Goal: Book appointment/travel/reservation

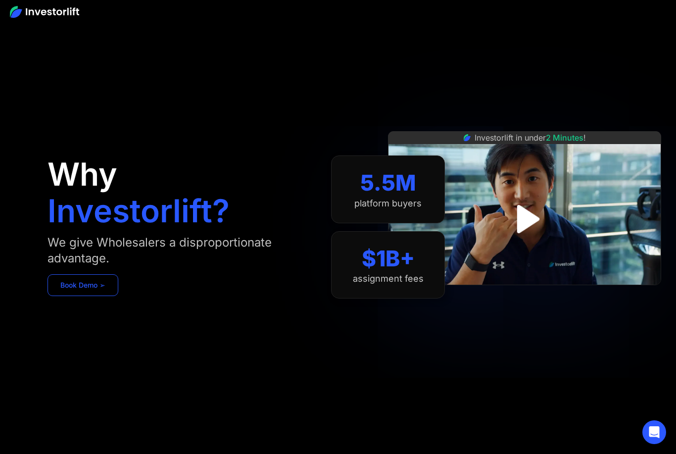
click at [92, 283] on link "Book Demo ➢" at bounding box center [82, 285] width 71 height 22
